Goal: Information Seeking & Learning: Learn about a topic

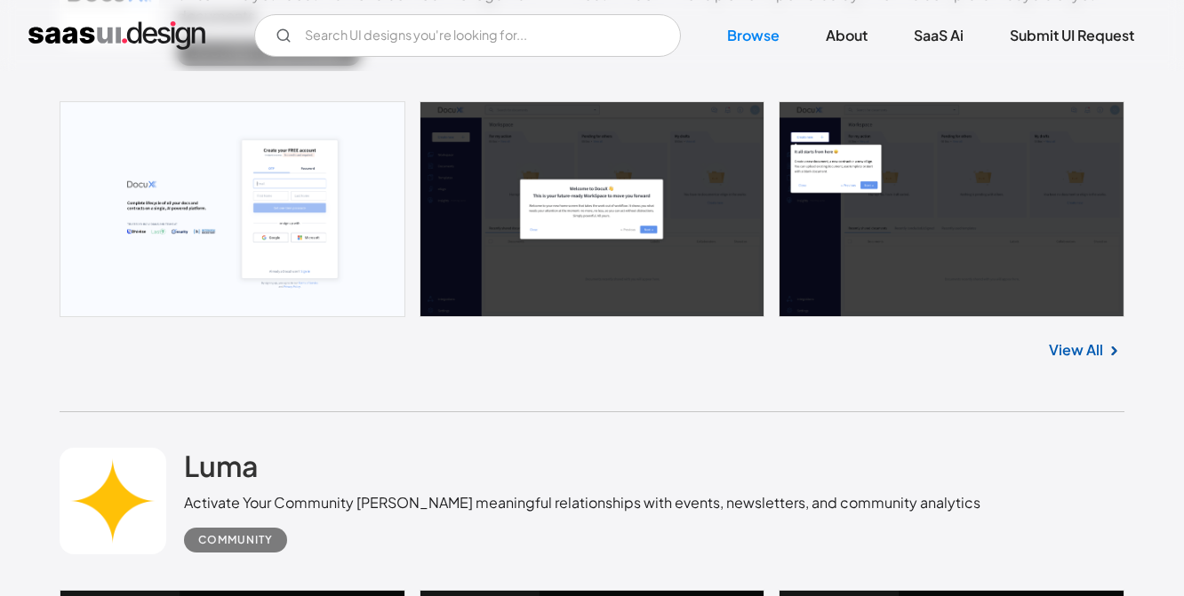
scroll to position [1119, 0]
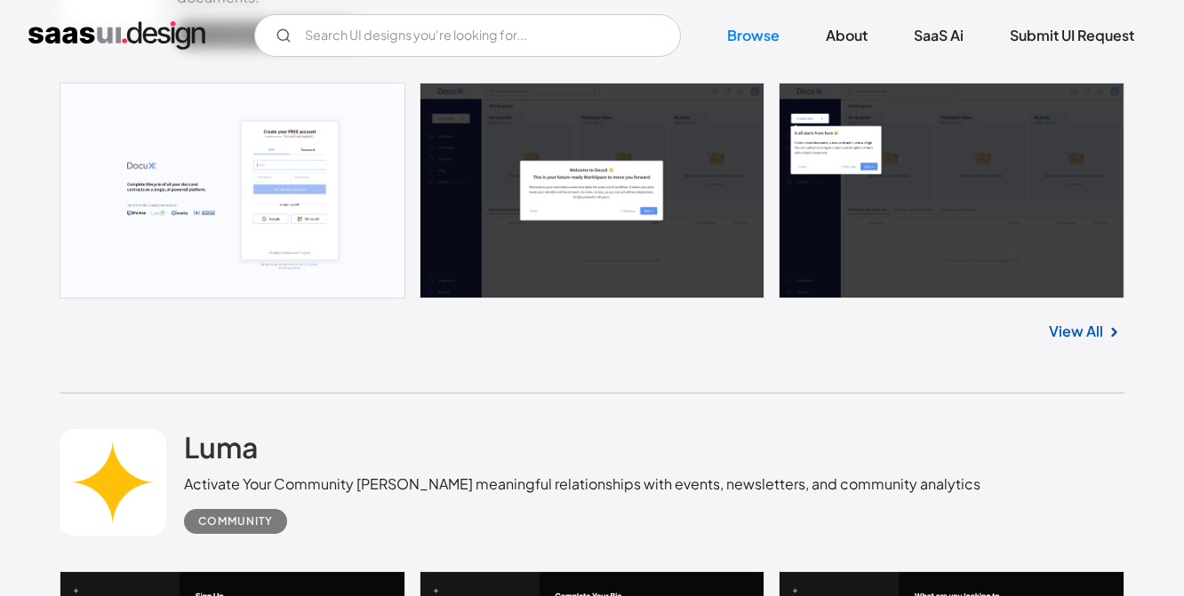
click at [466, 379] on div "DocuX Streamline your document and contract management with DocuX the all-in-on…" at bounding box center [593, 139] width 1066 height 509
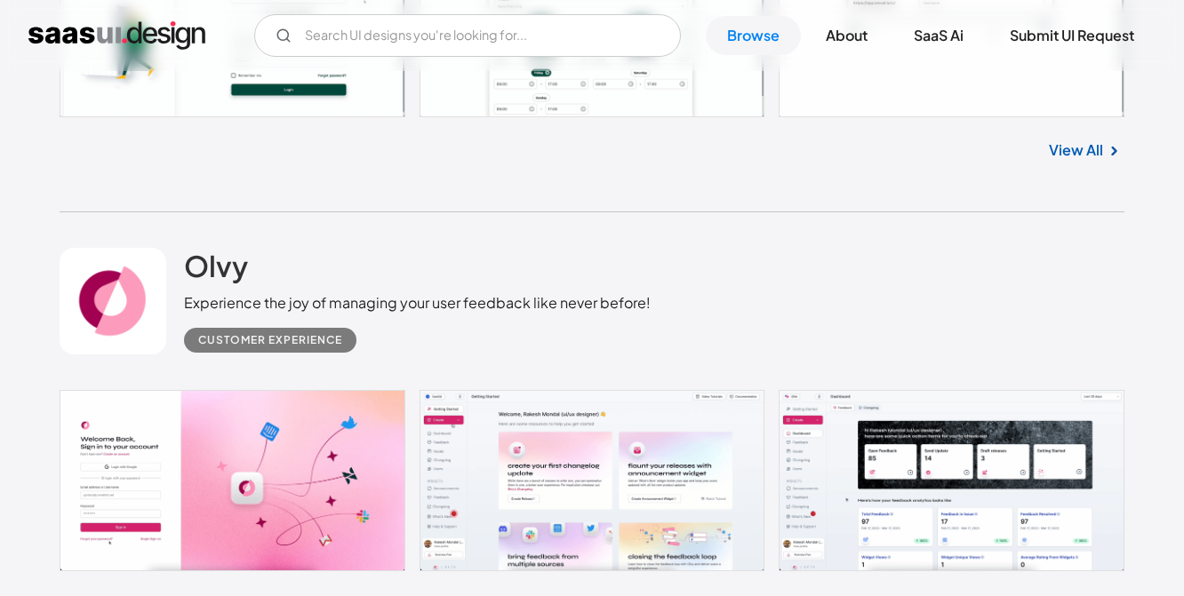
scroll to position [2235, 0]
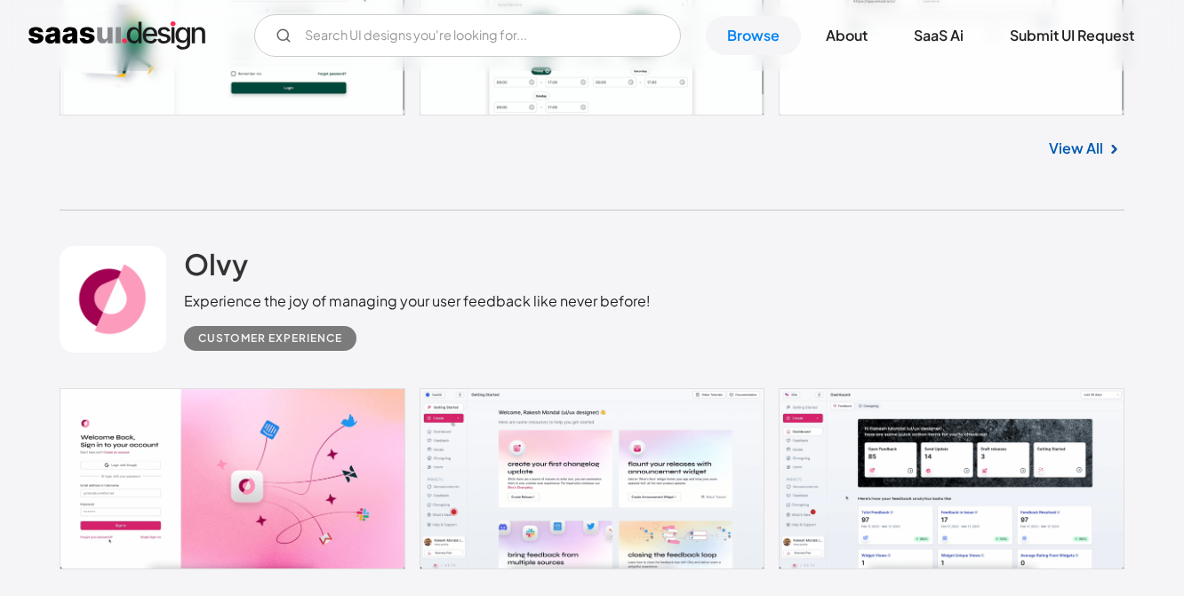
click at [484, 437] on link at bounding box center [593, 478] width 1066 height 181
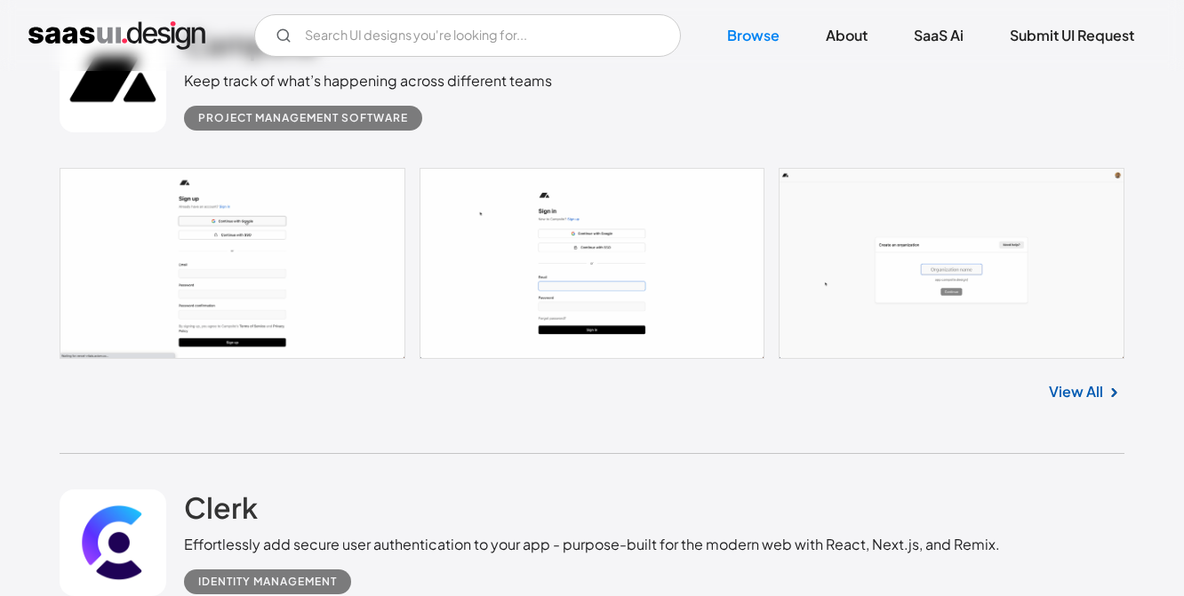
scroll to position [3365, 0]
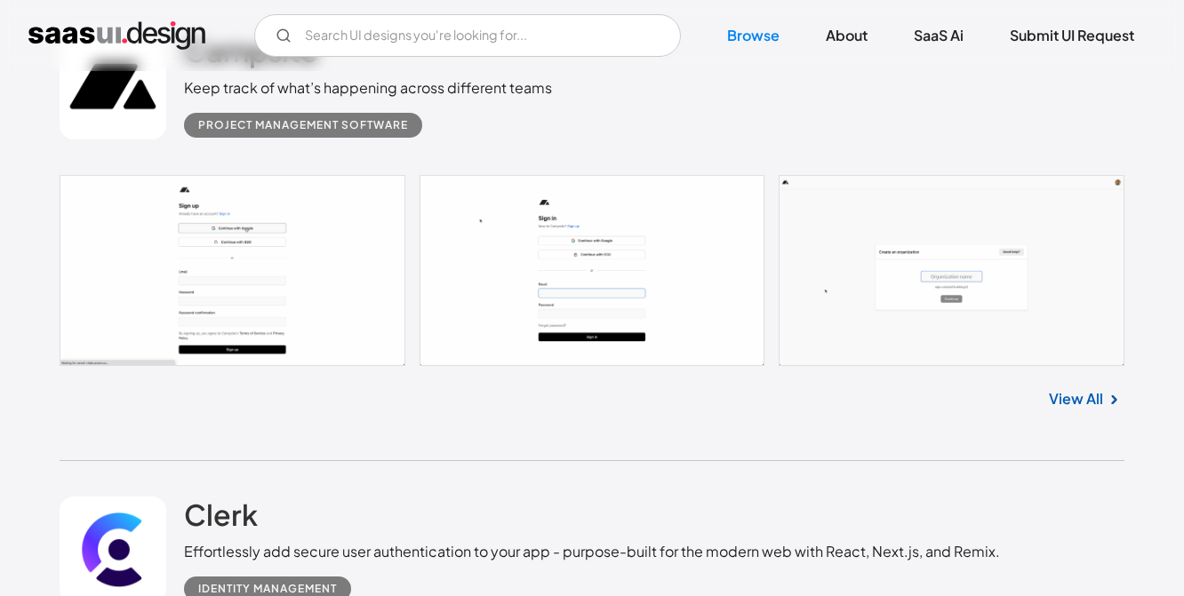
click at [203, 435] on div "Campsite Keep track of what’s happening across different teams Project Manageme…" at bounding box center [593, 229] width 1066 height 464
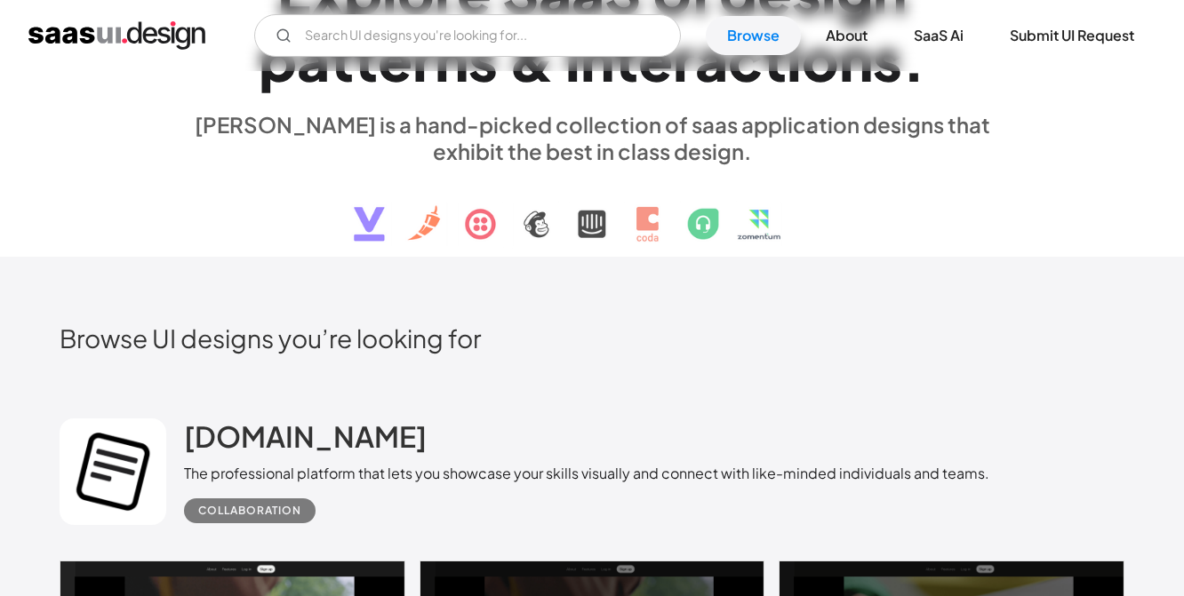
scroll to position [0, 0]
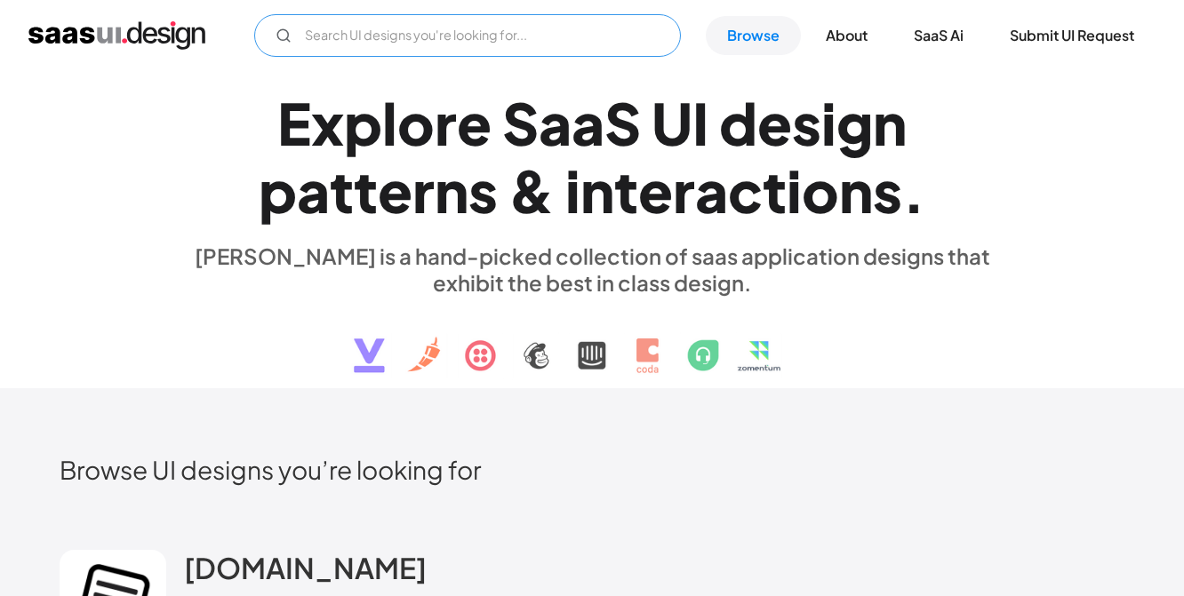
click at [466, 37] on input "Email Form" at bounding box center [467, 35] width 427 height 43
type input "slashy"
click at [725, 47] on link "Browse" at bounding box center [753, 35] width 95 height 39
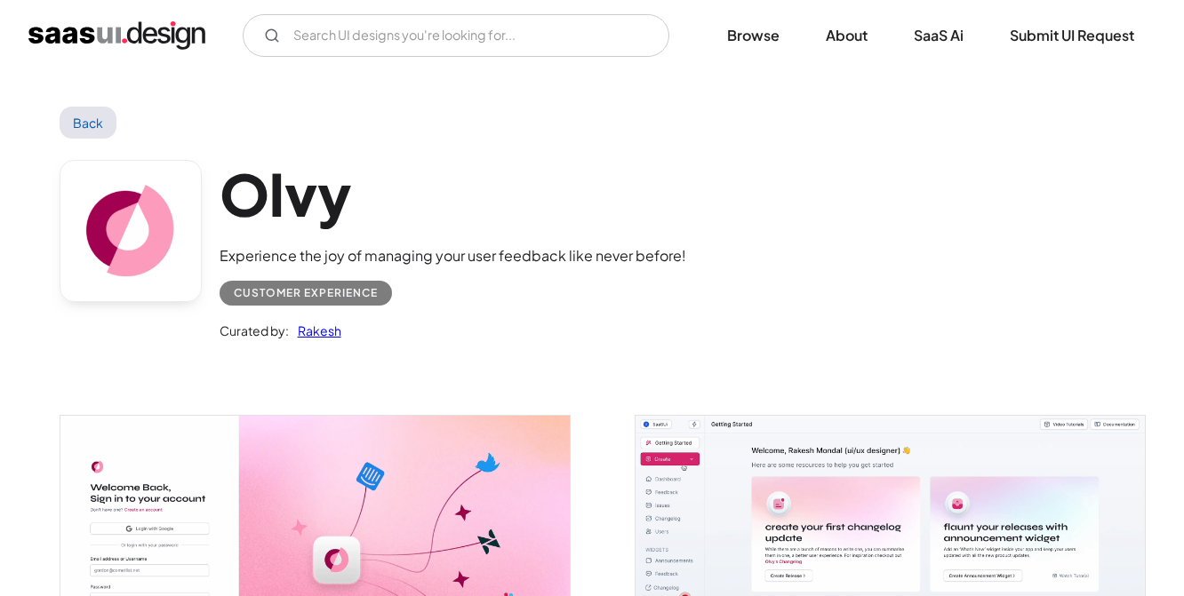
drag, startPoint x: 0, startPoint y: 0, endPoint x: 484, endPoint y: 436, distance: 652.1
